Goal: Find specific page/section: Find specific page/section

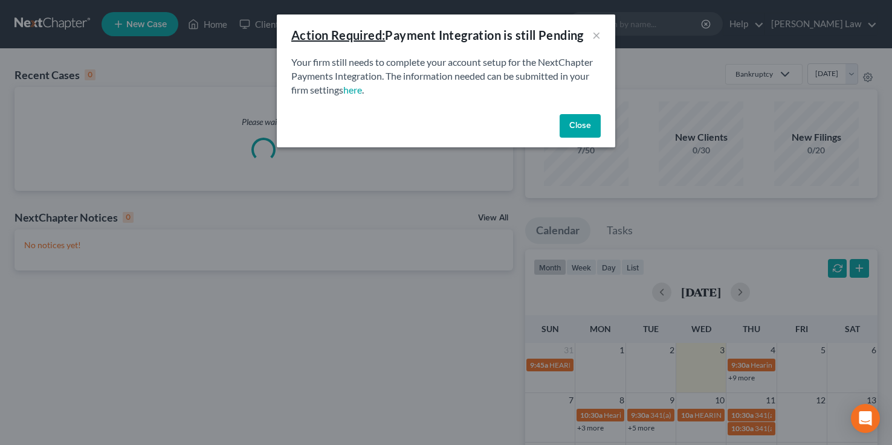
click at [595, 126] on button "Close" at bounding box center [580, 126] width 41 height 24
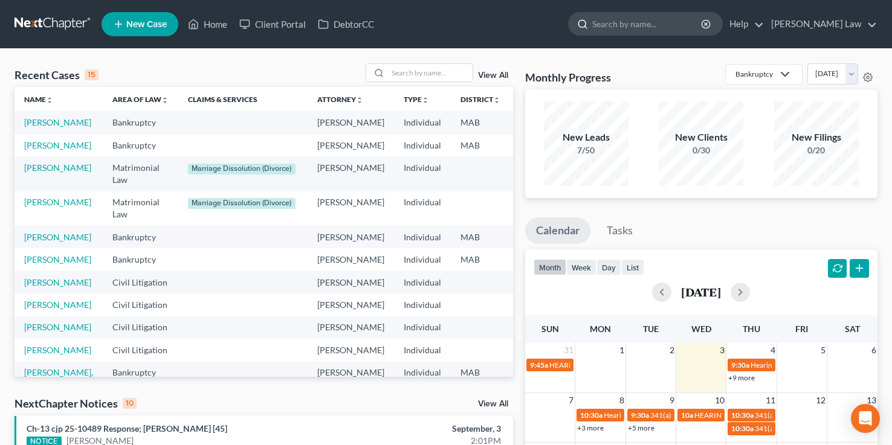
click at [702, 24] on input "search" at bounding box center [647, 24] width 111 height 22
type input "[PERSON_NAME]"
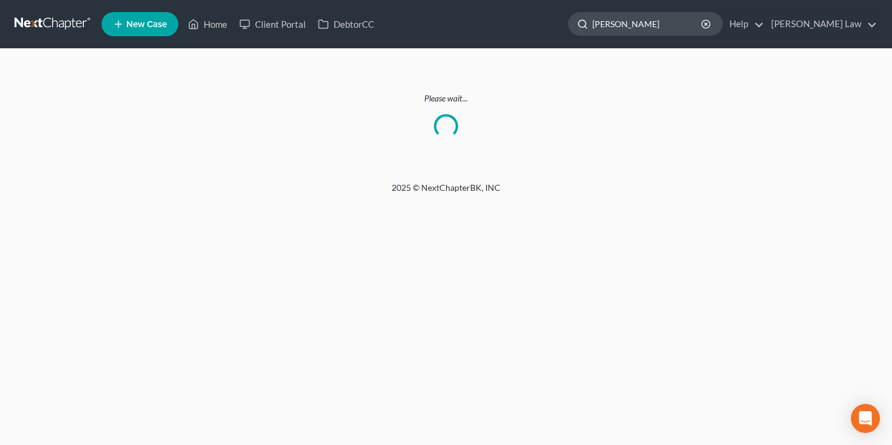
click at [690, 25] on input "[PERSON_NAME]" at bounding box center [647, 24] width 111 height 22
click at [711, 27] on icon "button" at bounding box center [706, 24] width 10 height 10
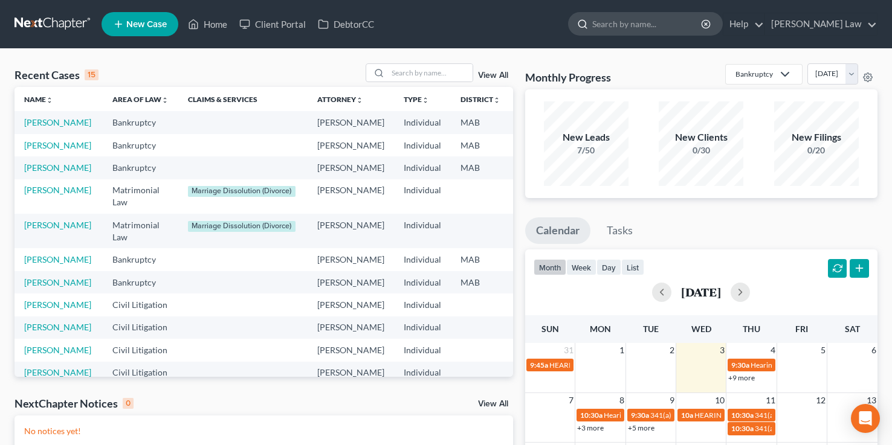
click at [681, 21] on input "search" at bounding box center [647, 24] width 111 height 22
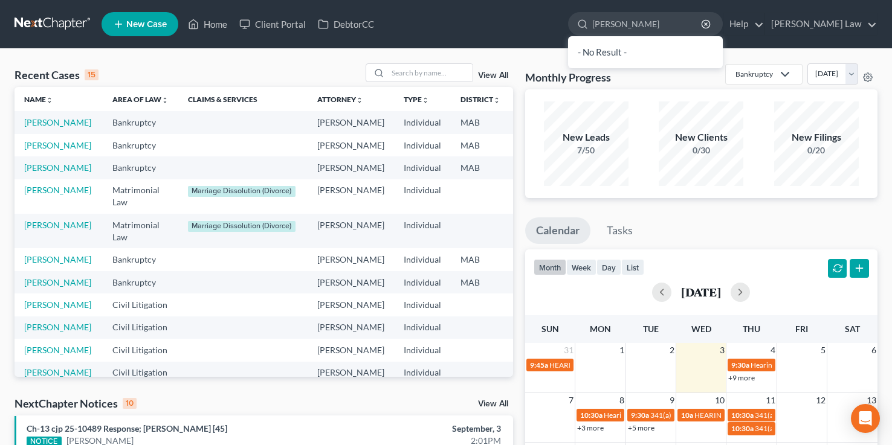
type input "Joseph lamou"
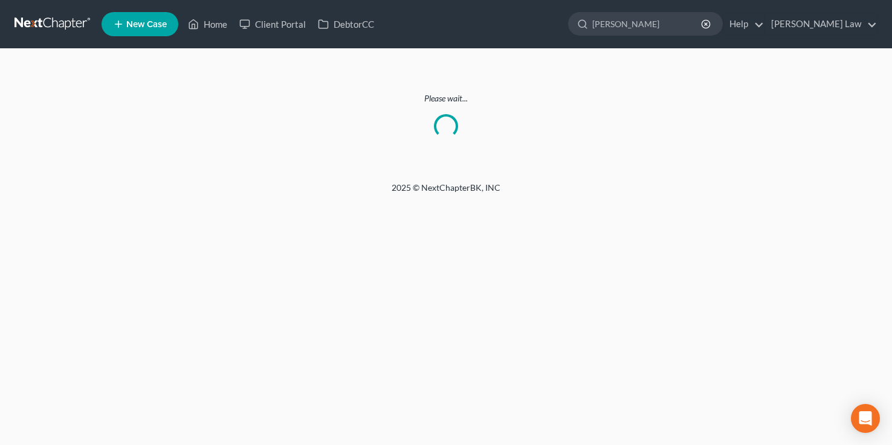
click at [615, 1] on nav "Home New Case Client Portal DebtorCC Benner Law jbenner@tbennerlaw.com My Accou…" at bounding box center [446, 24] width 892 height 48
click at [615, 0] on nav "Home New Case Client Portal DebtorCC Benner Law jbenner@tbennerlaw.com My Accou…" at bounding box center [446, 24] width 892 height 48
click at [696, 24] on input "Joseph lamou" at bounding box center [647, 24] width 111 height 22
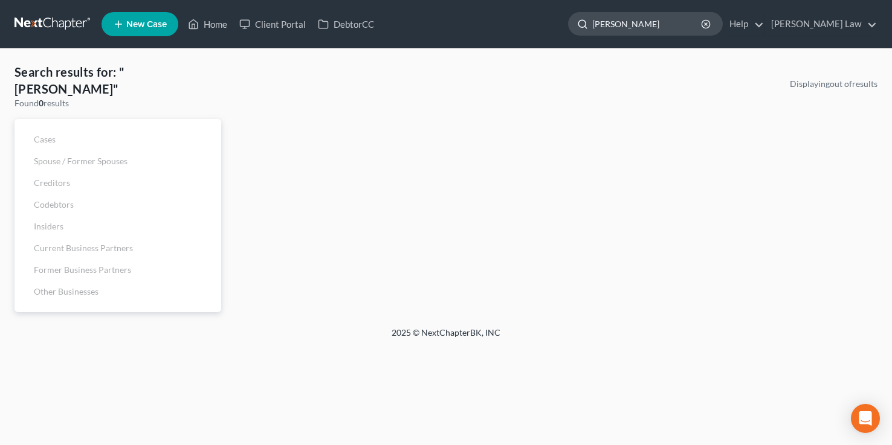
click at [693, 23] on input "Joseph lamou" at bounding box center [647, 24] width 111 height 22
